Goal: Transaction & Acquisition: Purchase product/service

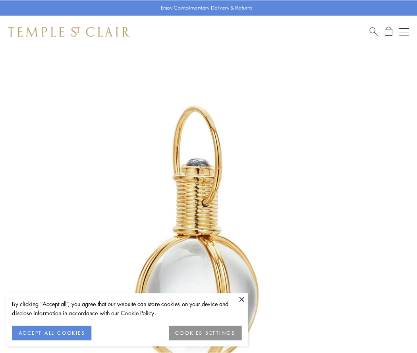
scroll to position [207, 0]
